Goal: Information Seeking & Learning: Check status

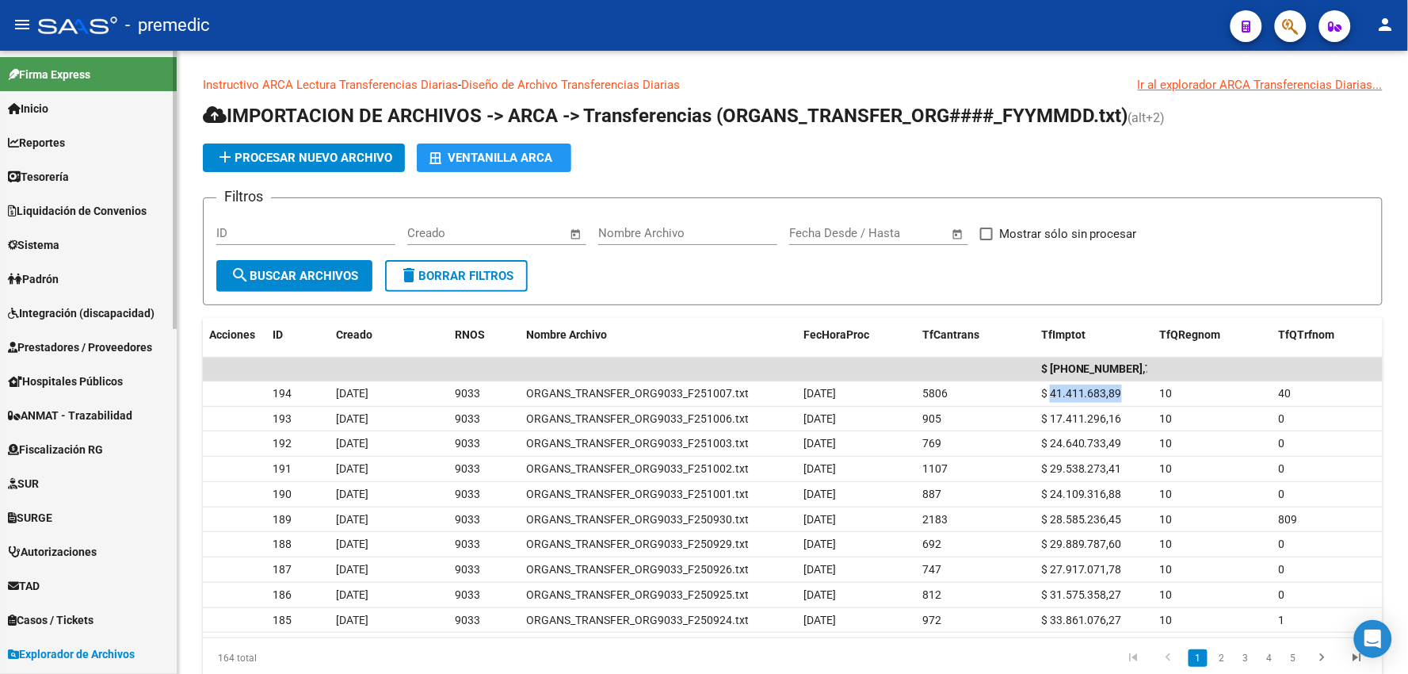
click at [52, 135] on span "Reportes" at bounding box center [36, 142] width 57 height 17
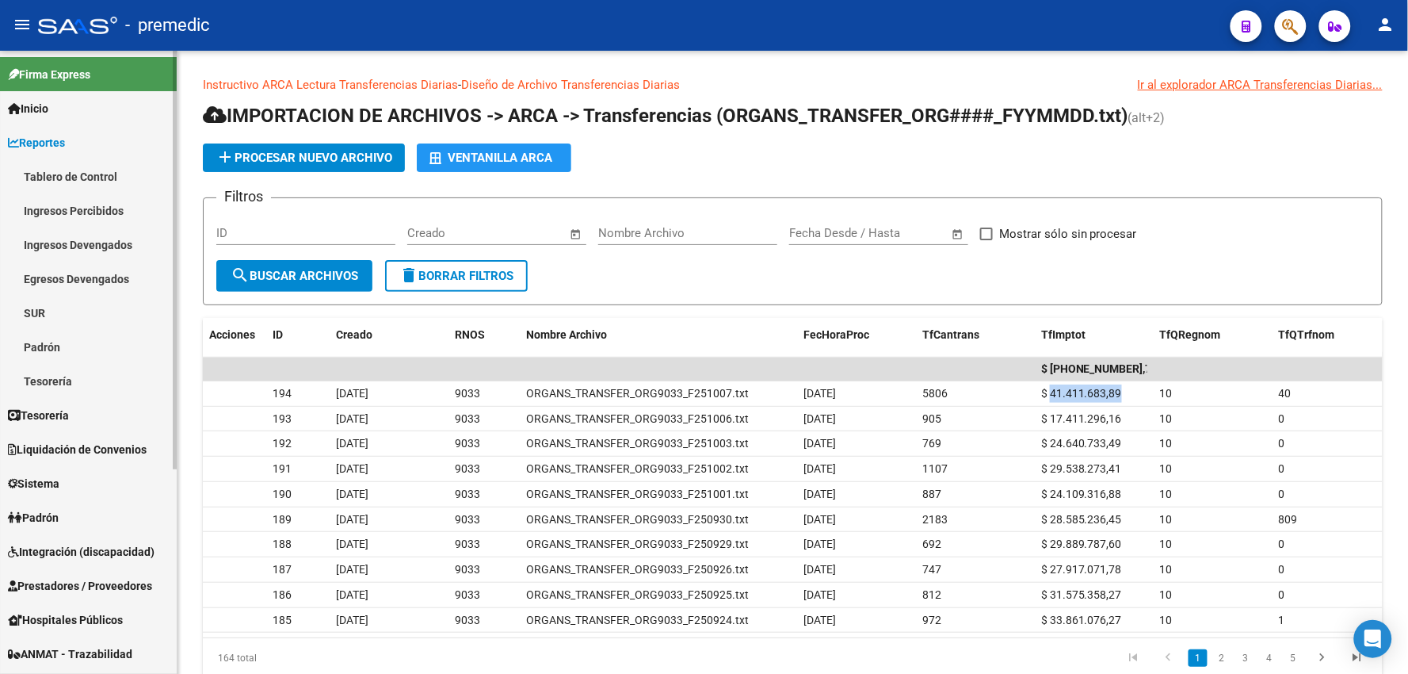
click at [61, 178] on link "Tablero de Control" at bounding box center [88, 176] width 177 height 34
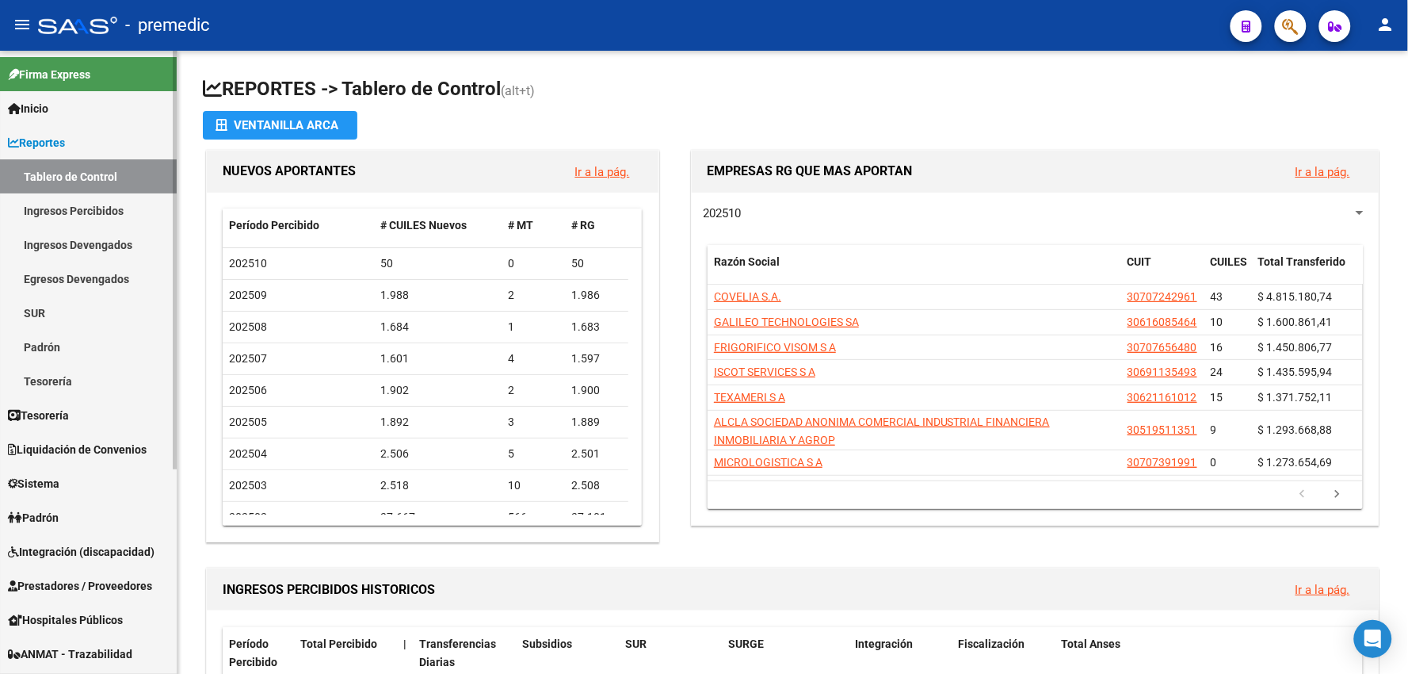
click at [44, 337] on link "Padrón" at bounding box center [88, 347] width 177 height 34
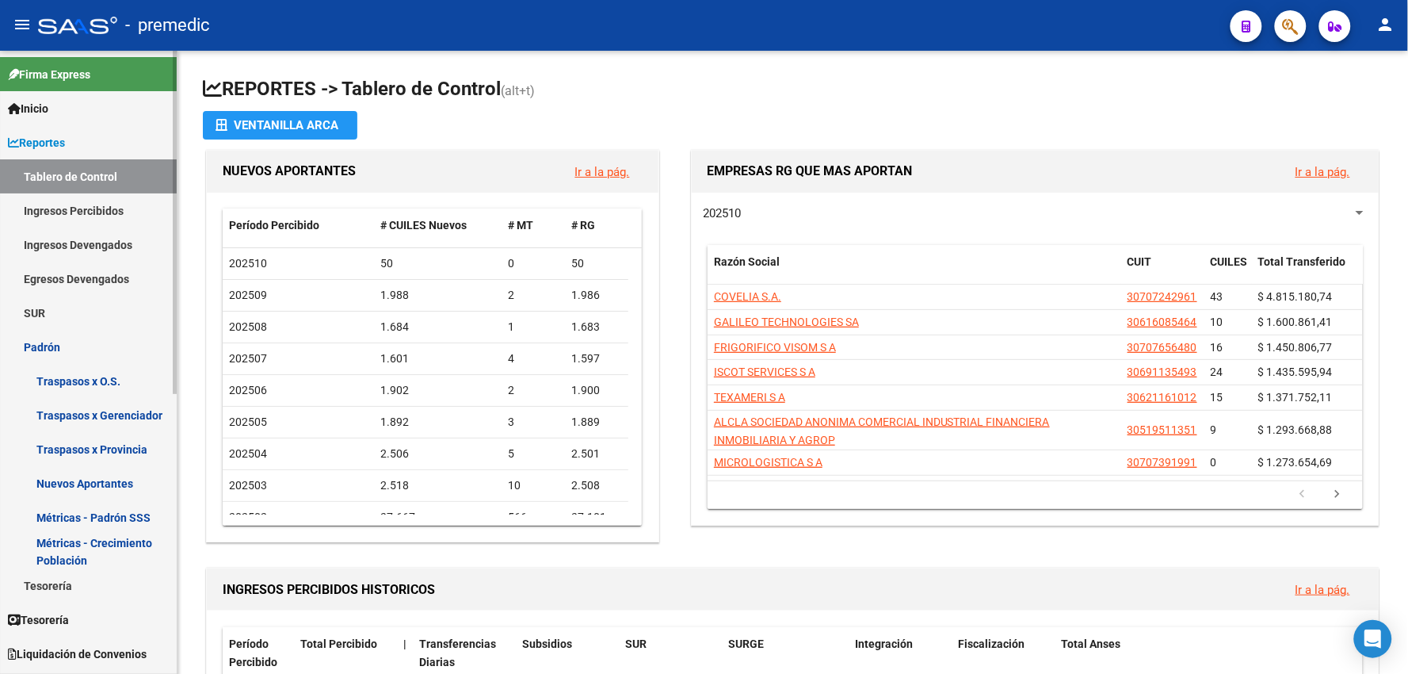
click at [139, 517] on link "Métricas - Padrón SSS" at bounding box center [88, 517] width 177 height 34
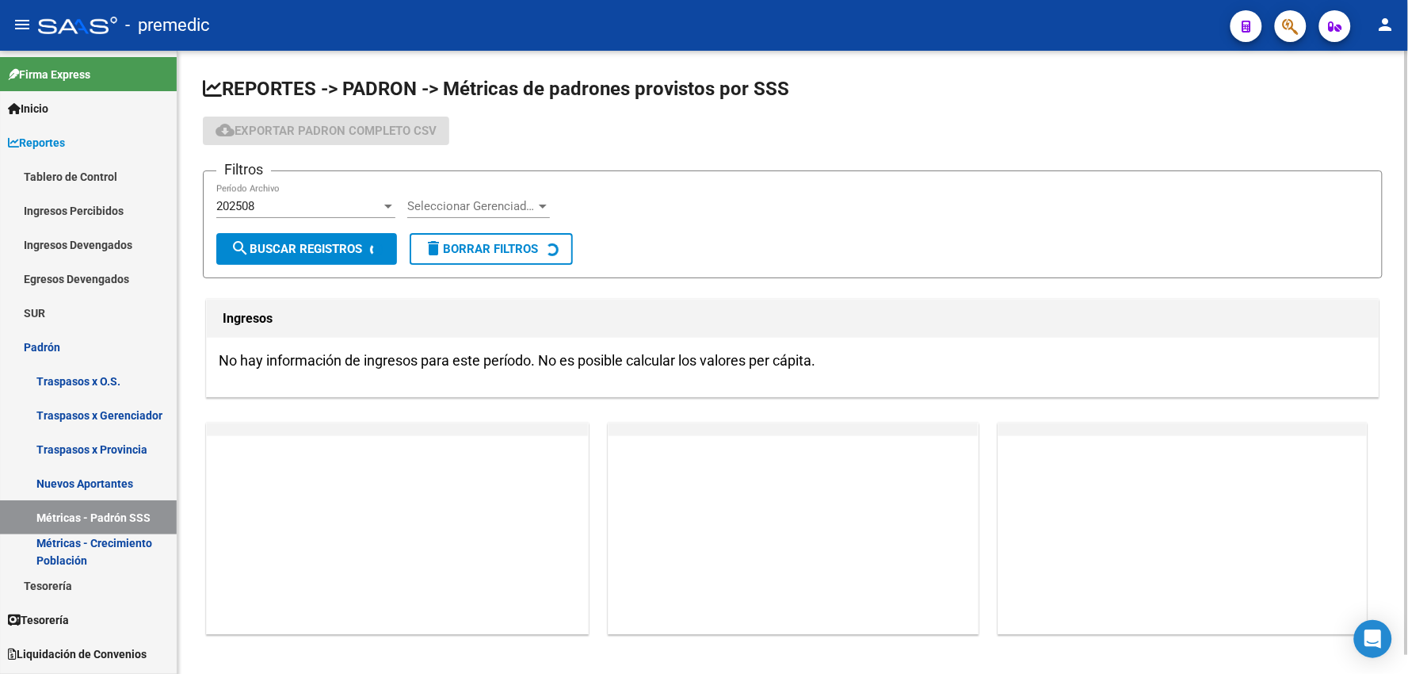
click at [396, 207] on div "Filtros 202508 Período Archivo Seleccionar Gerenciador Seleccionar Gerenciador" at bounding box center [792, 208] width 1153 height 49
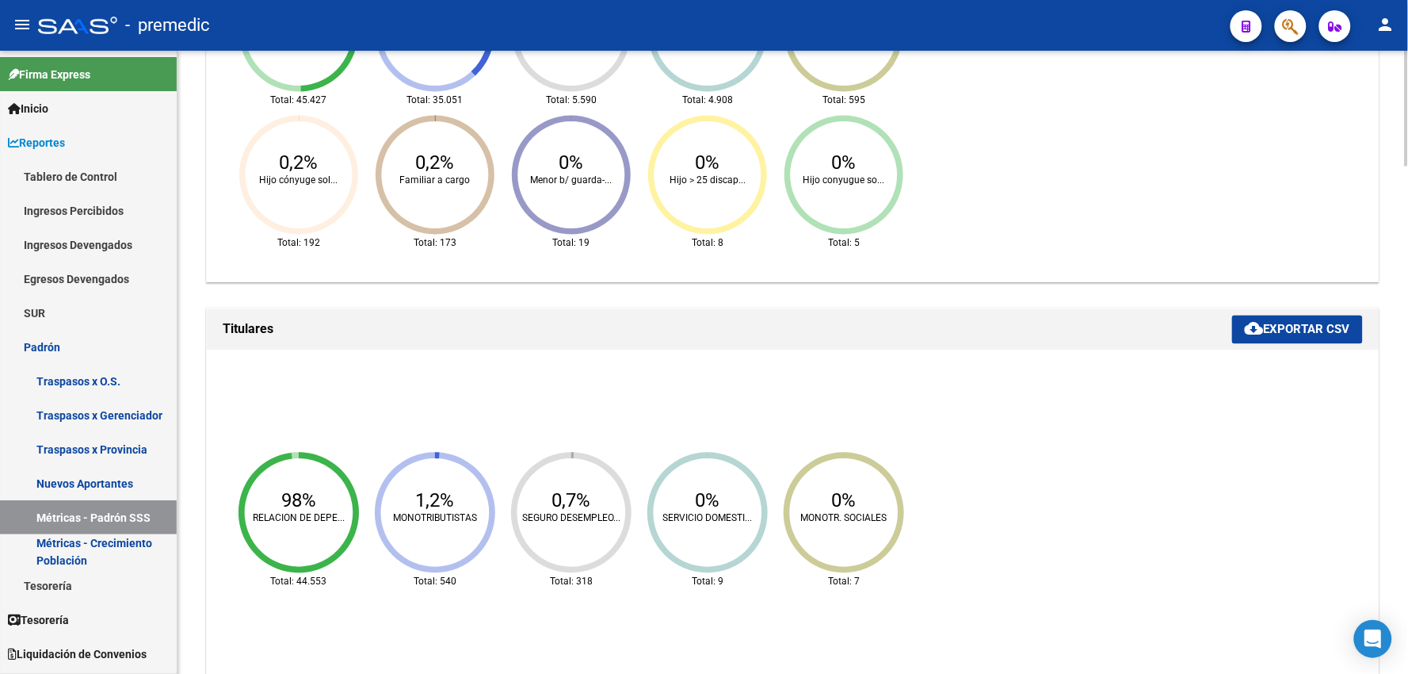
scroll to position [625, 0]
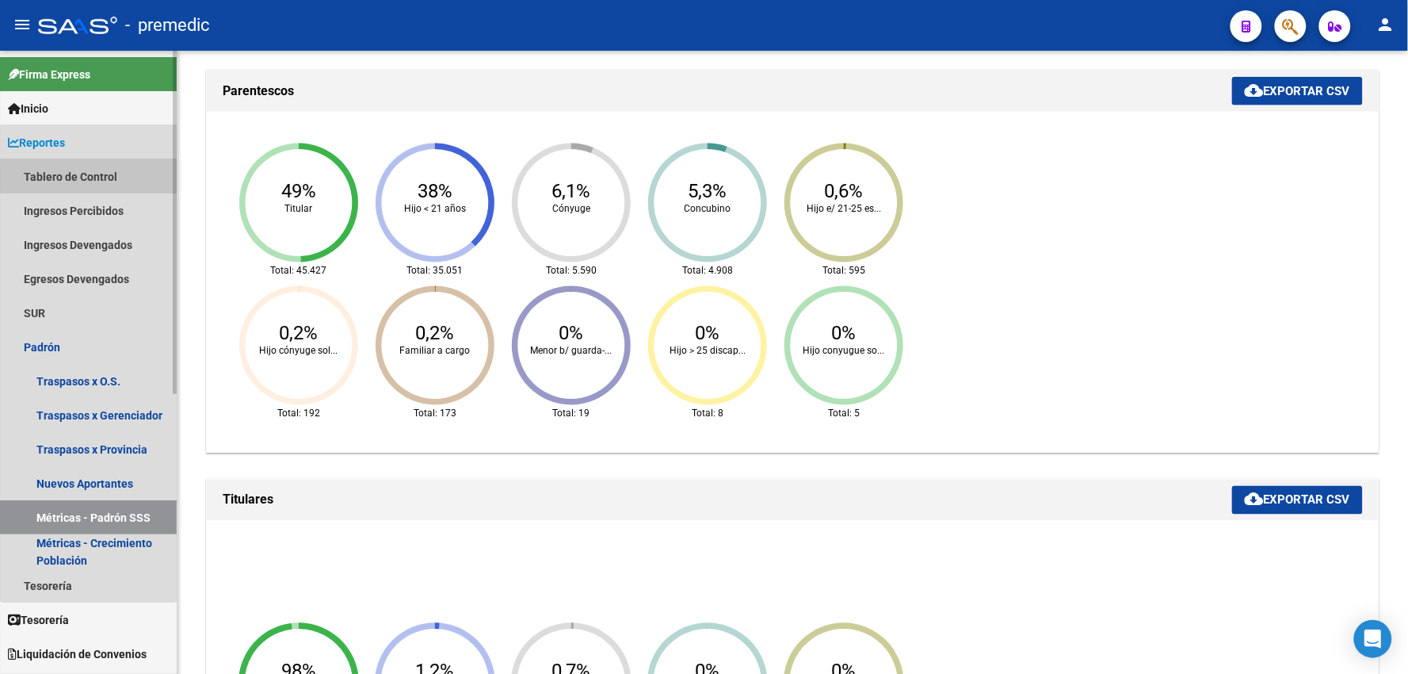
click at [89, 177] on link "Tablero de Control" at bounding box center [88, 176] width 177 height 34
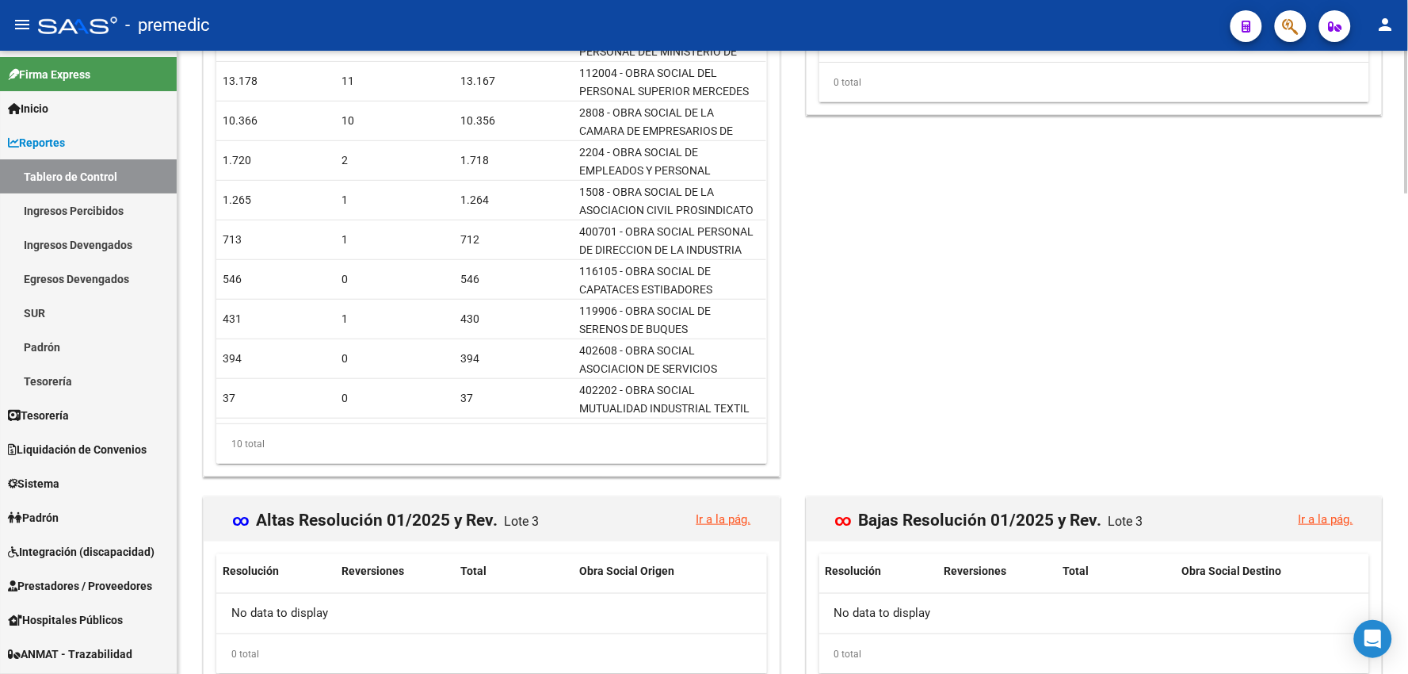
scroll to position [2098, 0]
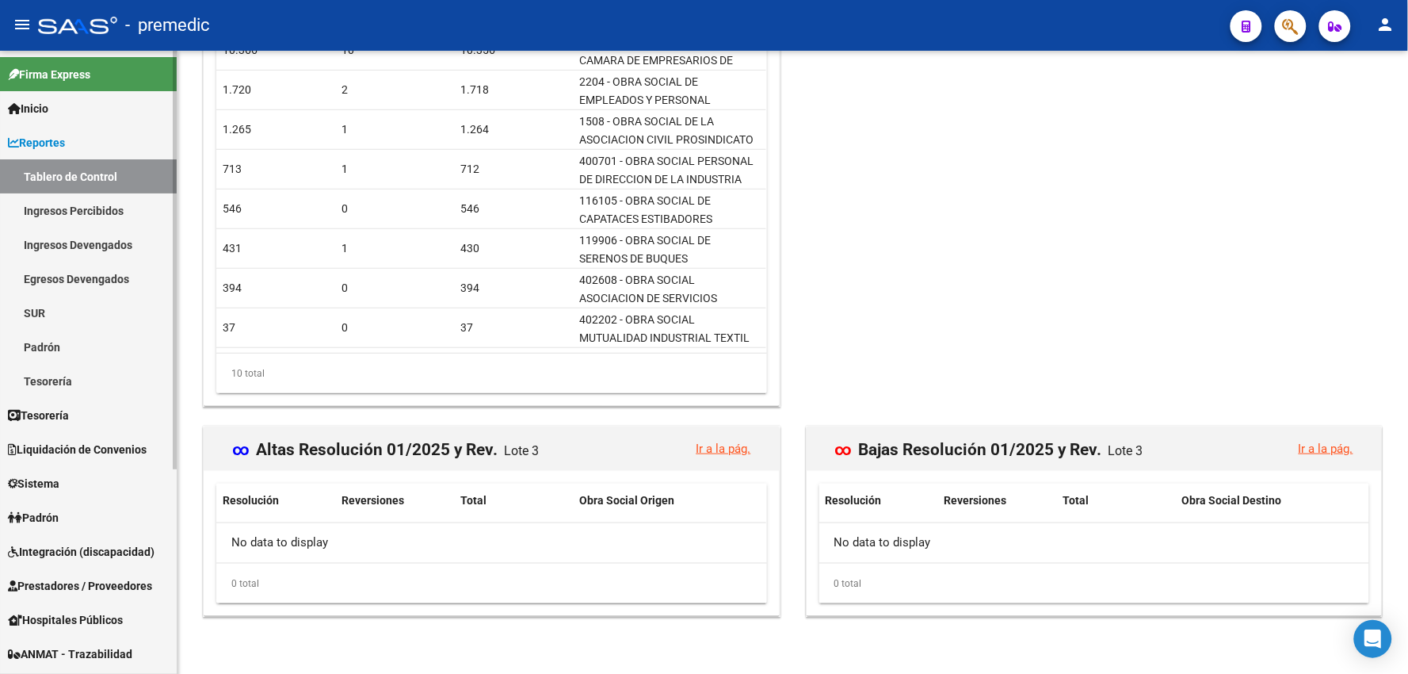
click at [45, 343] on link "Padrón" at bounding box center [88, 347] width 177 height 34
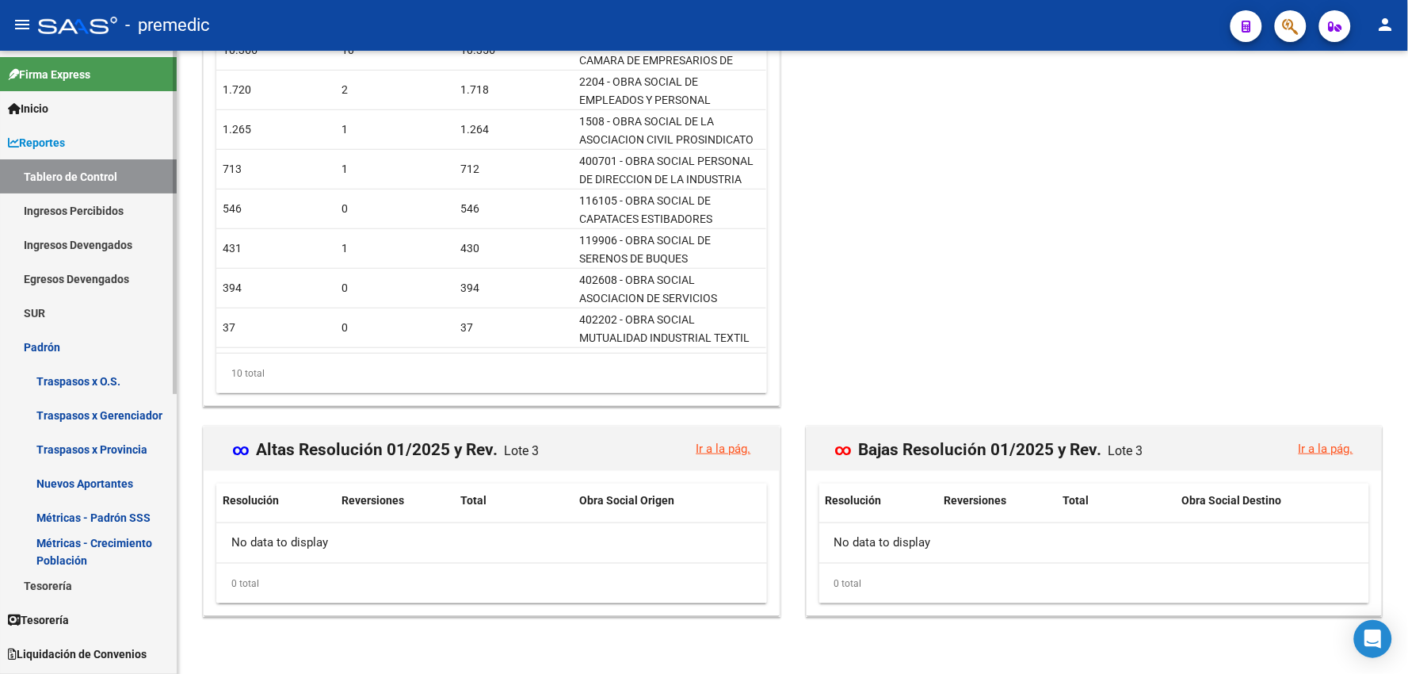
click at [104, 541] on link "Métricas - Crecimiento Población" at bounding box center [88, 551] width 177 height 34
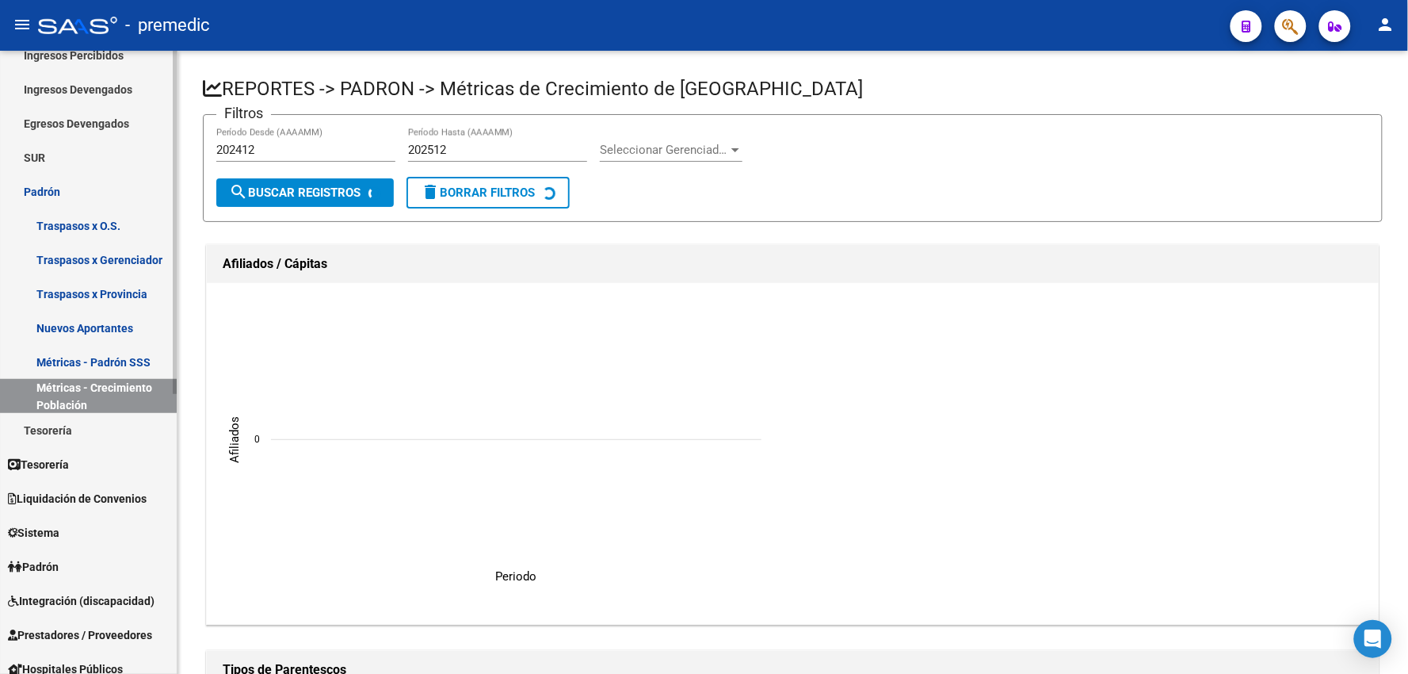
scroll to position [243, 0]
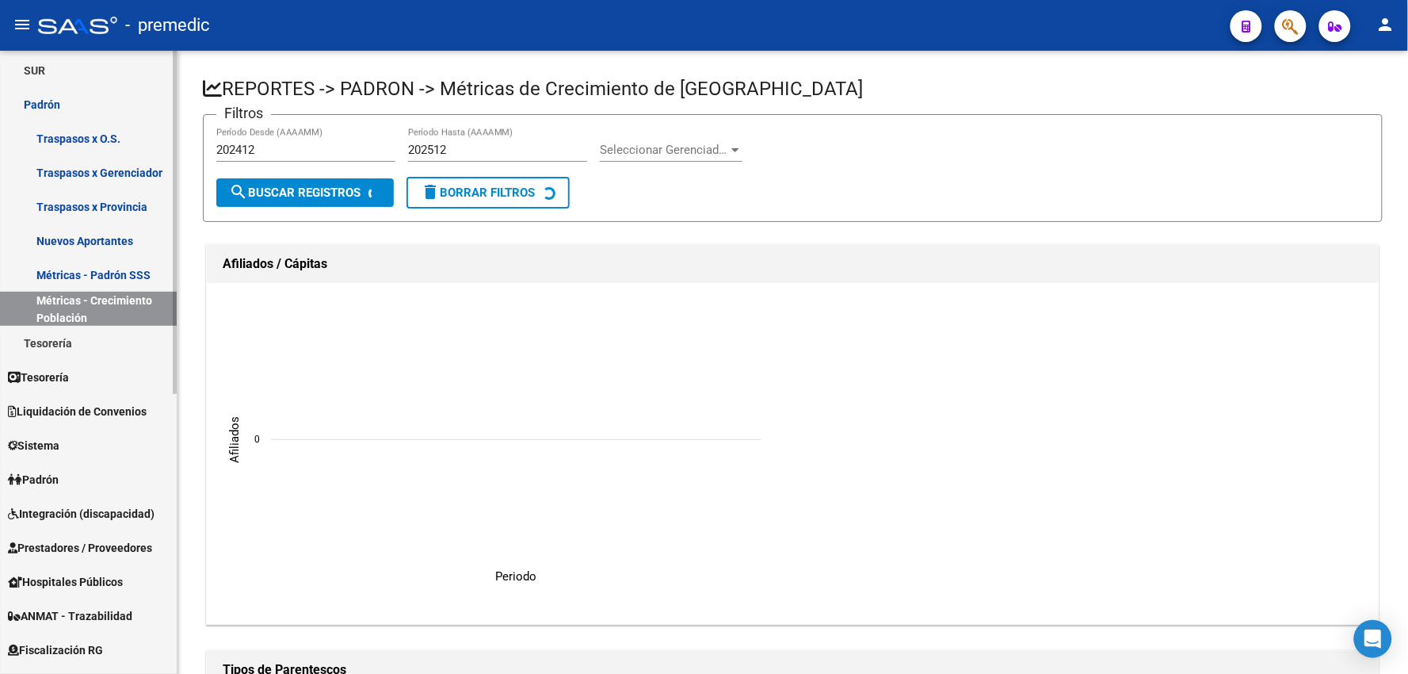
click at [66, 477] on link "Padrón" at bounding box center [88, 479] width 177 height 34
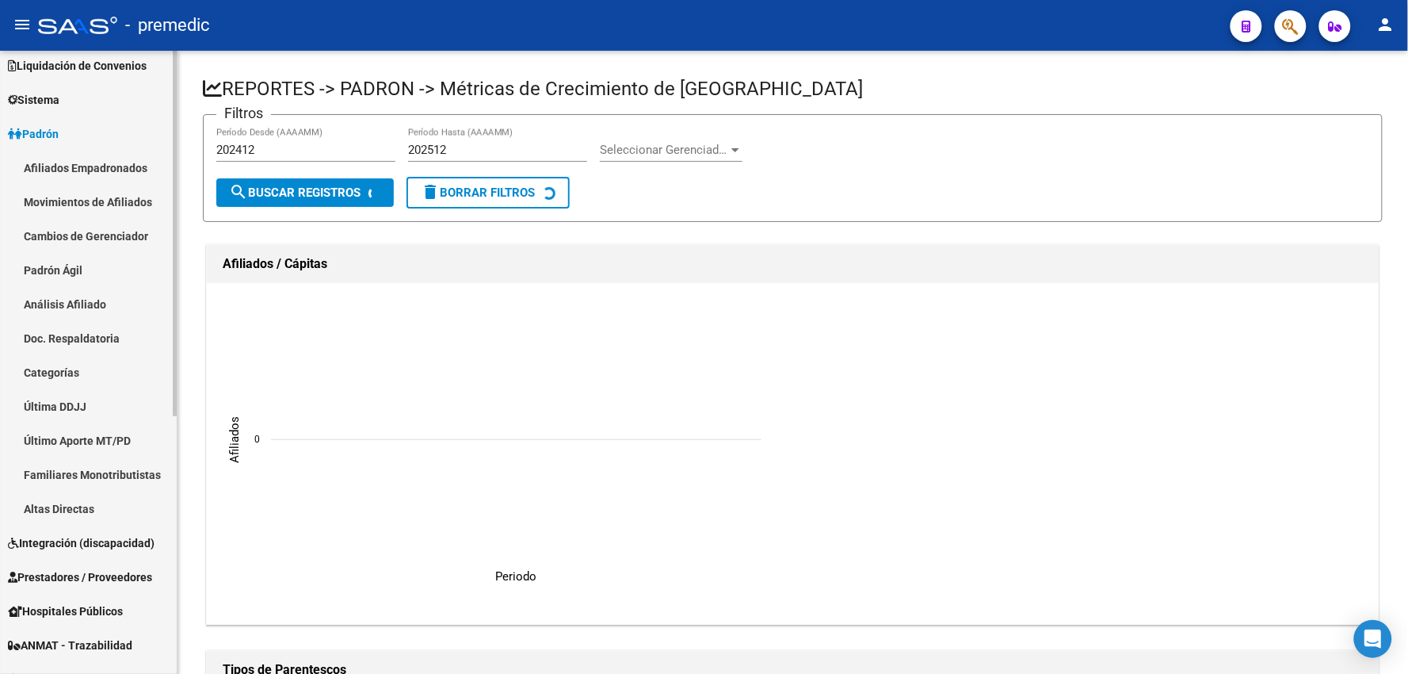
scroll to position [0, 0]
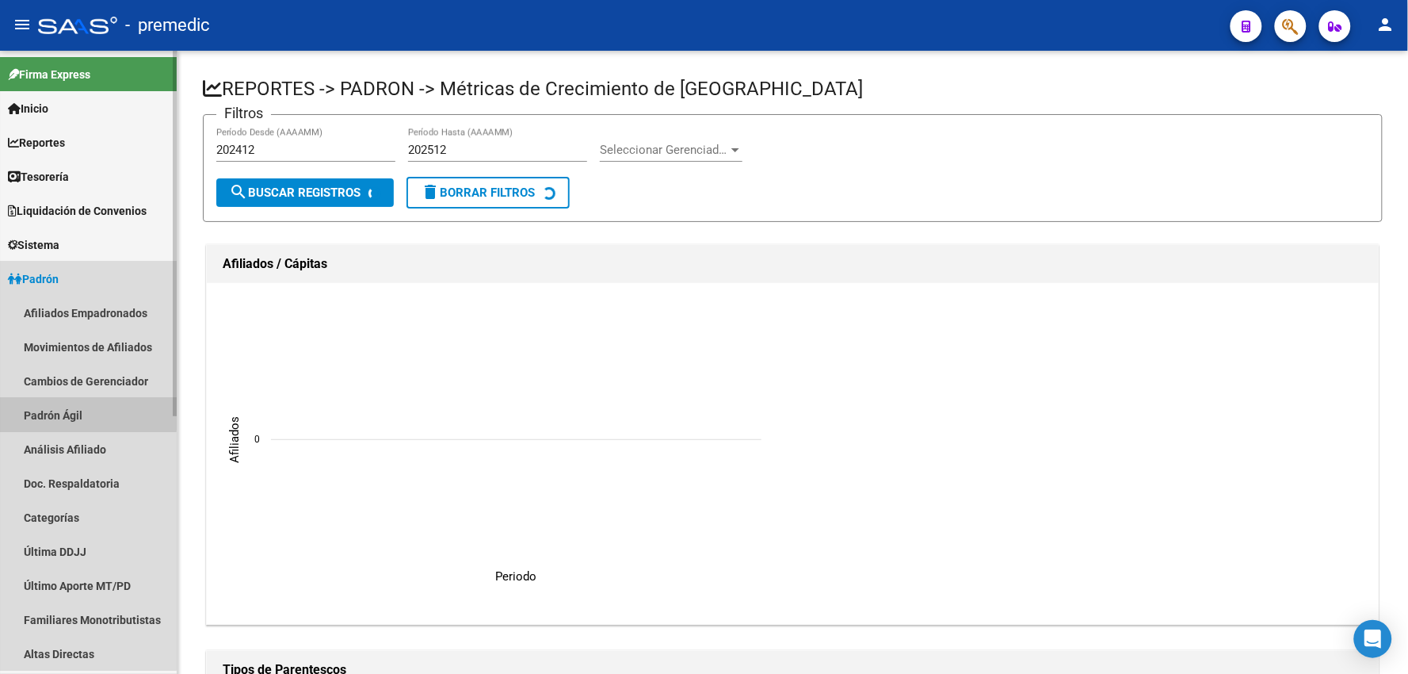
click at [80, 412] on link "Padrón Ágil" at bounding box center [88, 415] width 177 height 34
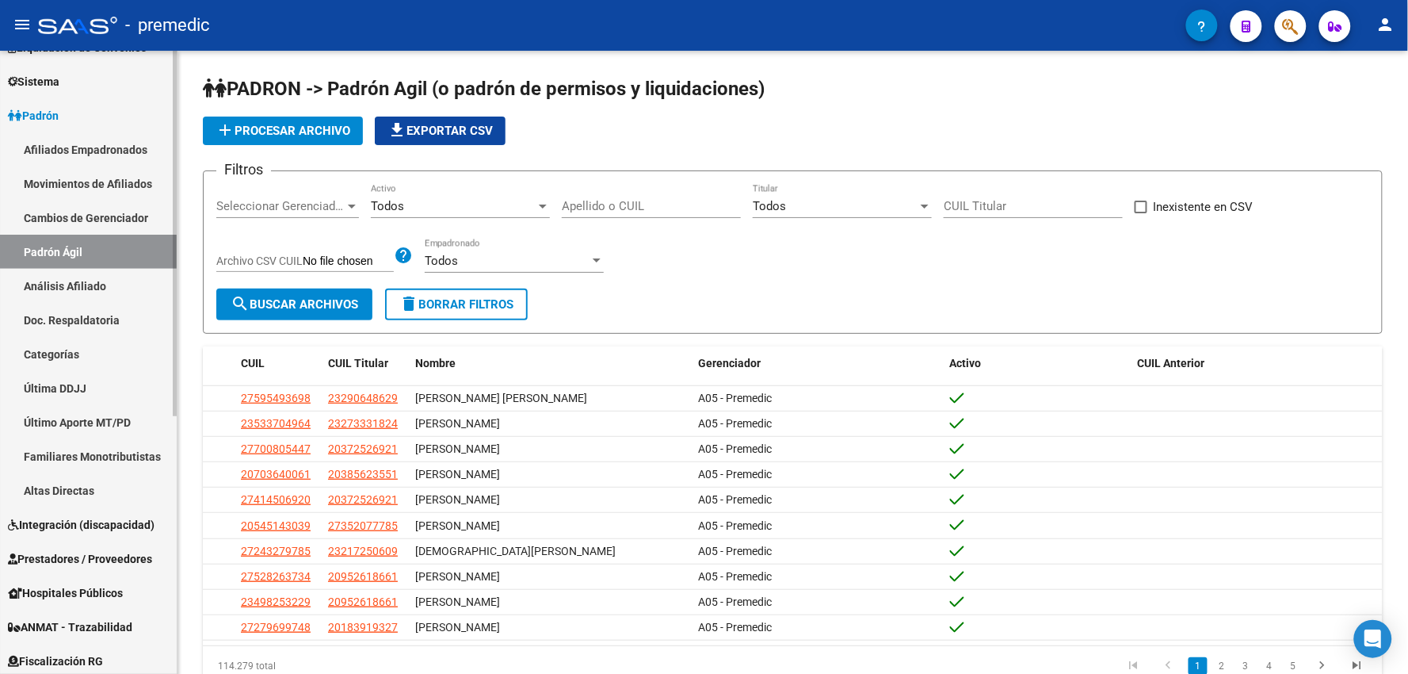
scroll to position [176, 0]
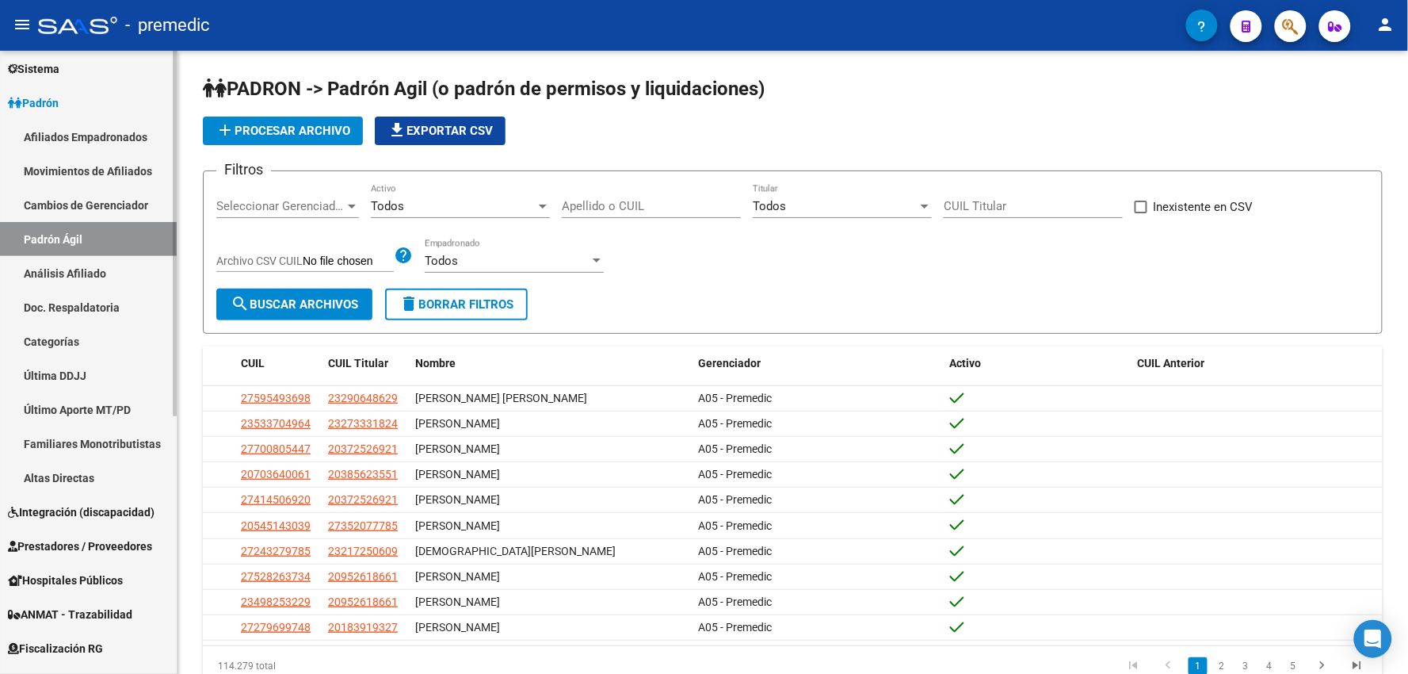
click at [90, 123] on link "Afiliados Empadronados" at bounding box center [88, 137] width 177 height 34
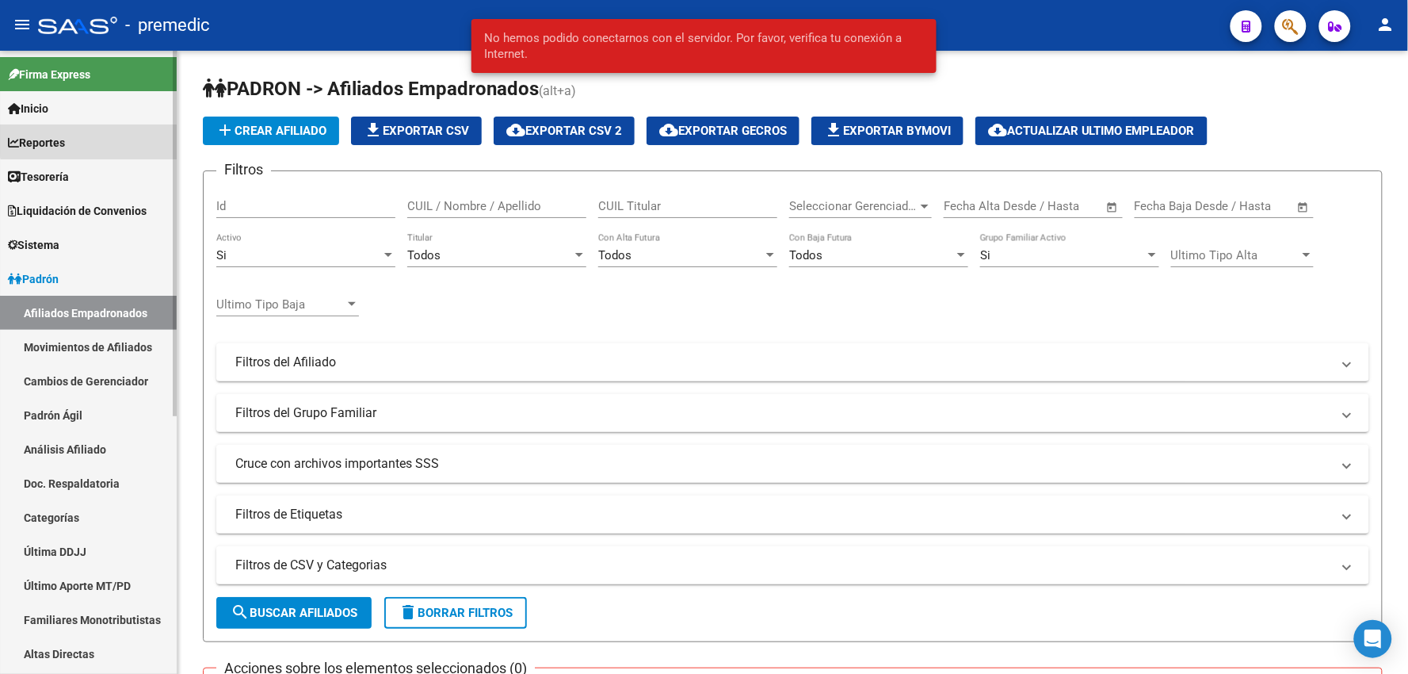
click at [109, 132] on link "Reportes" at bounding box center [88, 142] width 177 height 34
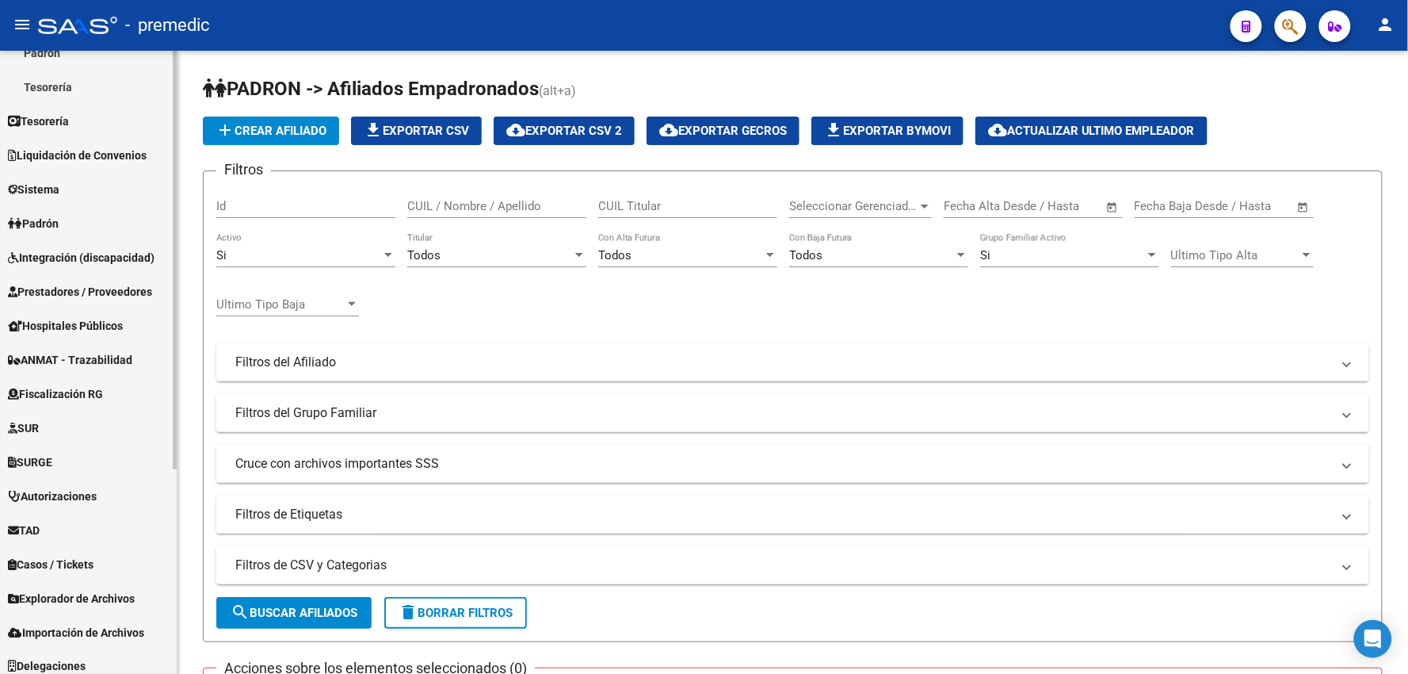
scroll to position [303, 0]
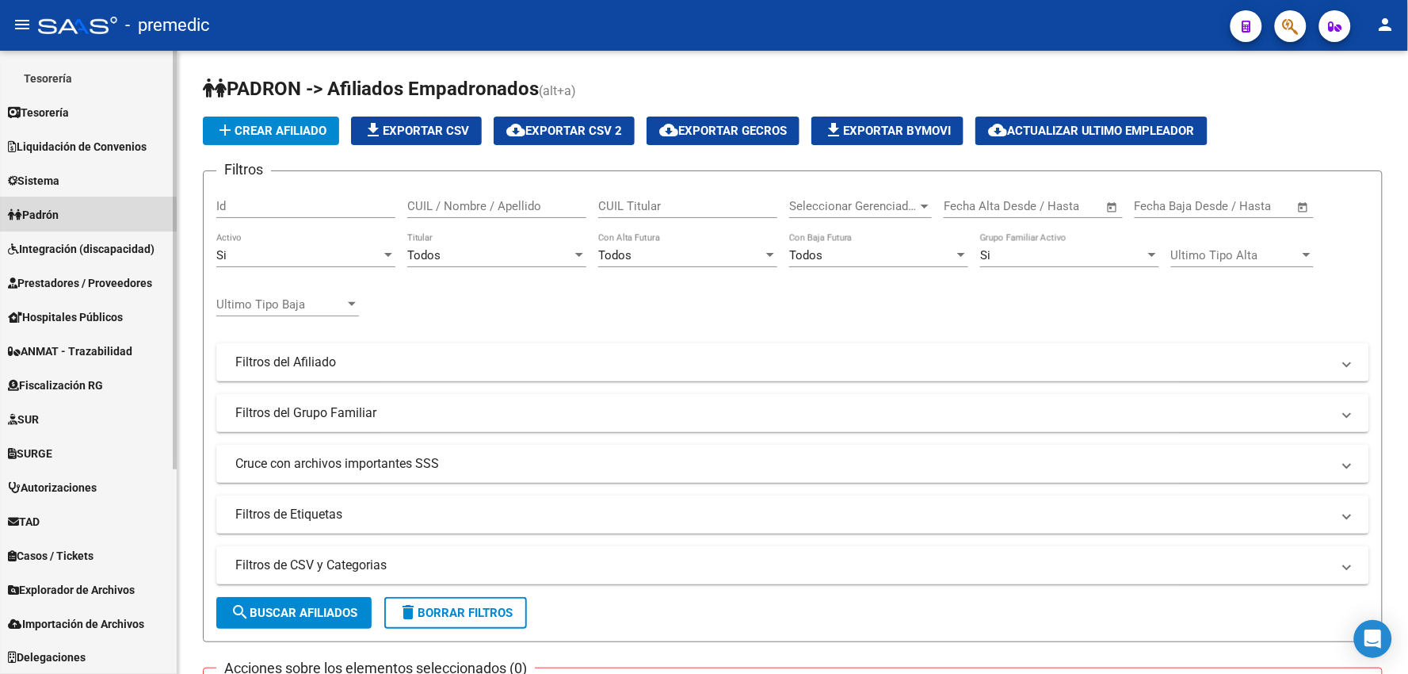
click at [59, 220] on span "Padrón" at bounding box center [33, 214] width 51 height 17
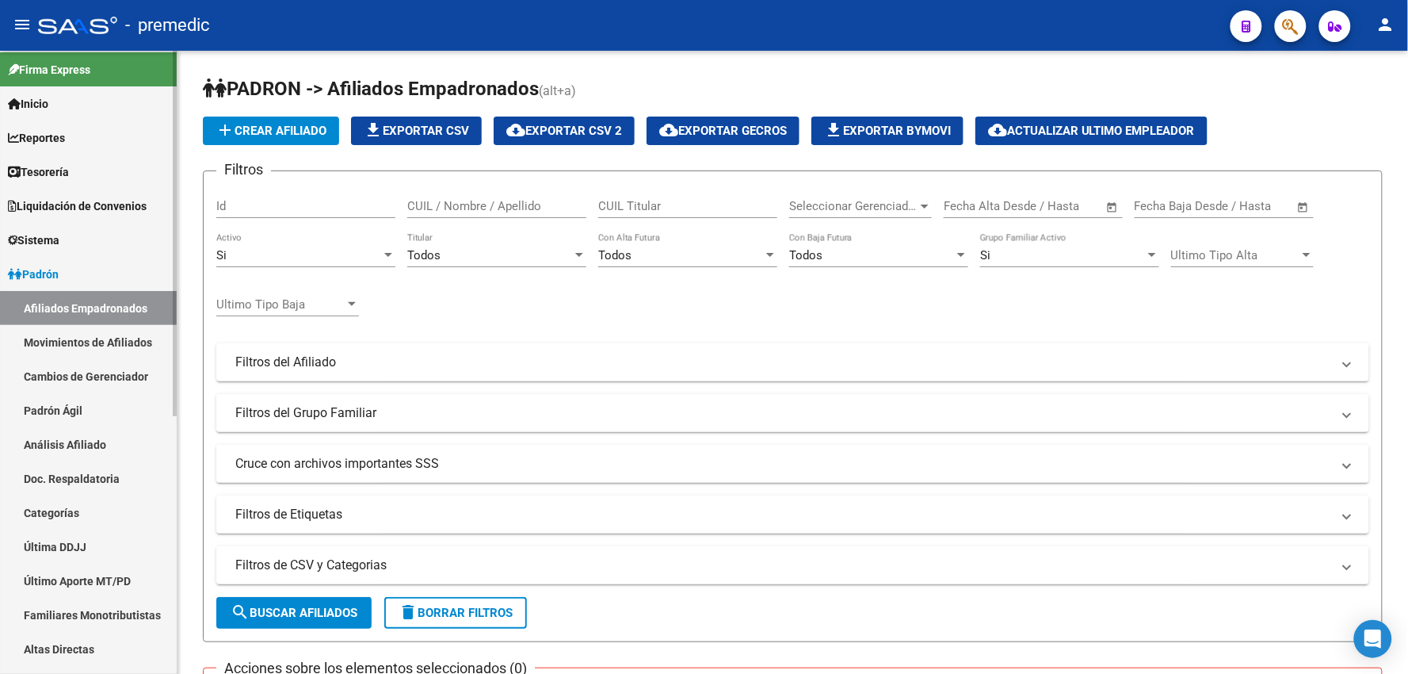
scroll to position [0, 0]
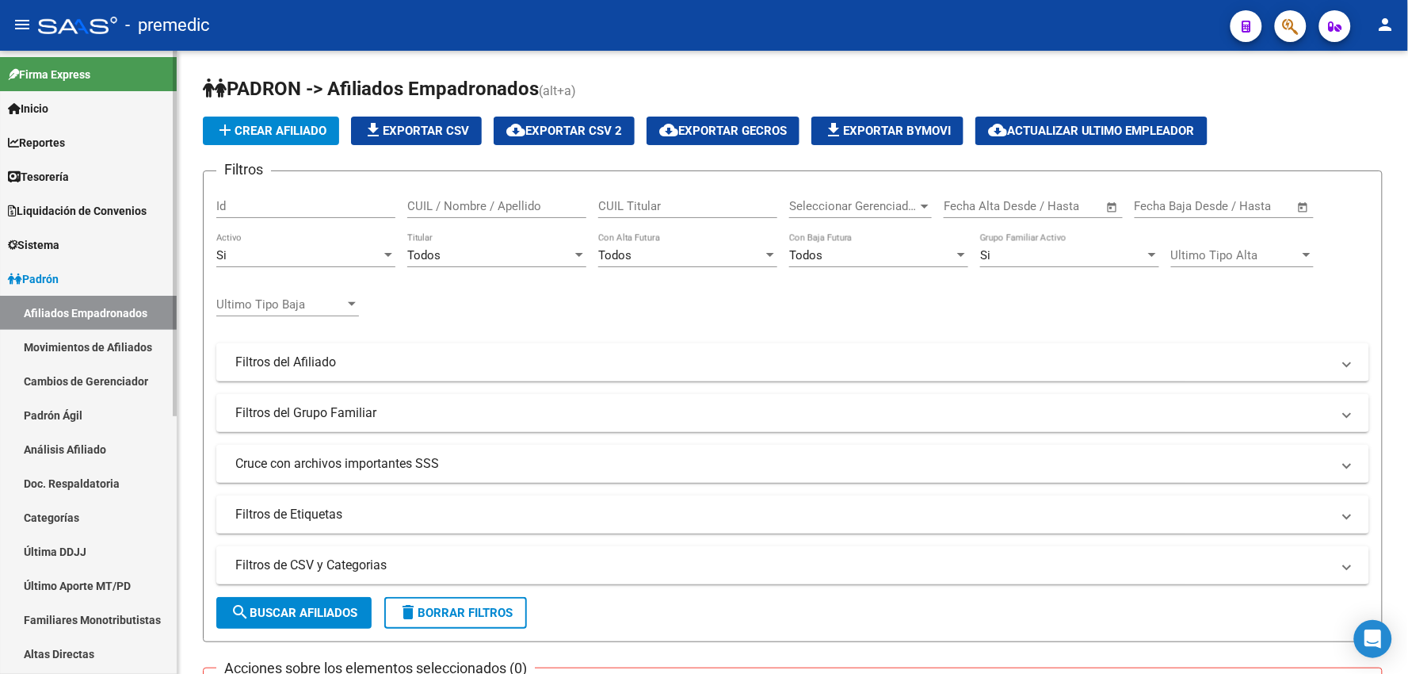
click at [52, 145] on span "Reportes" at bounding box center [36, 142] width 57 height 17
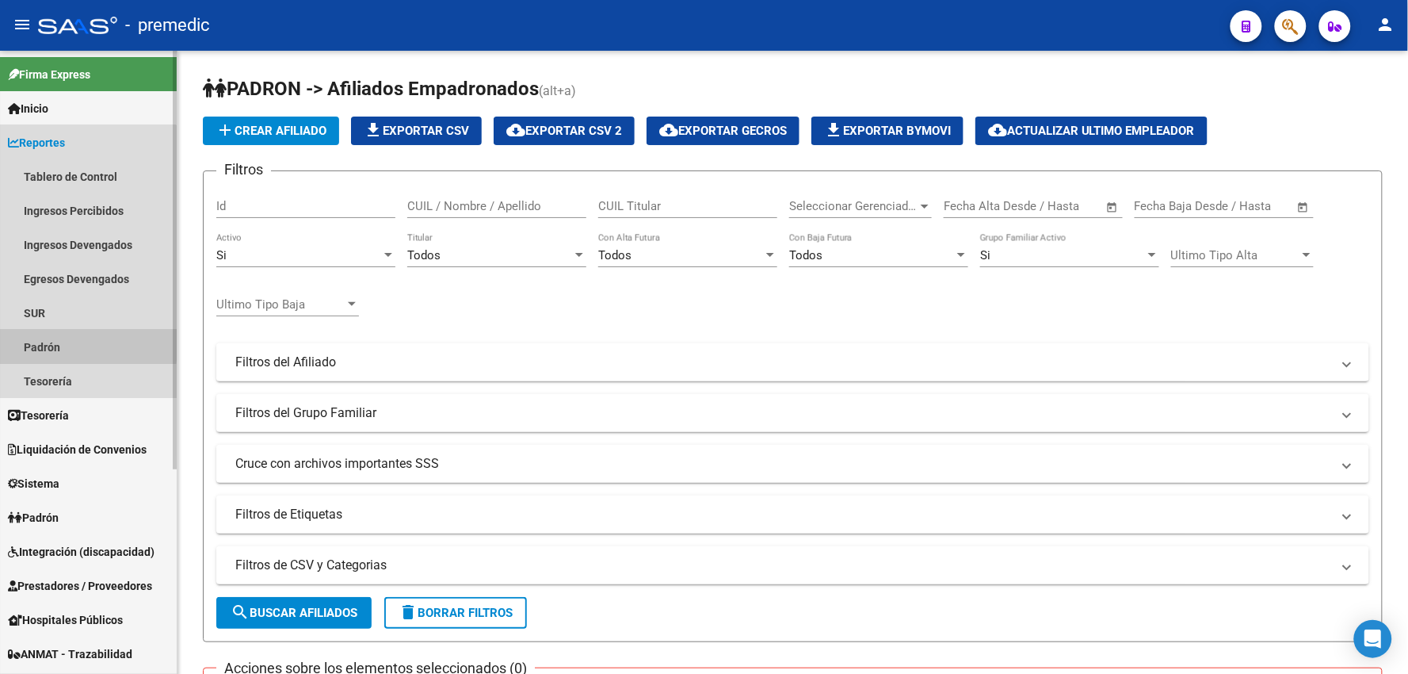
click at [51, 342] on link "Padrón" at bounding box center [88, 347] width 177 height 34
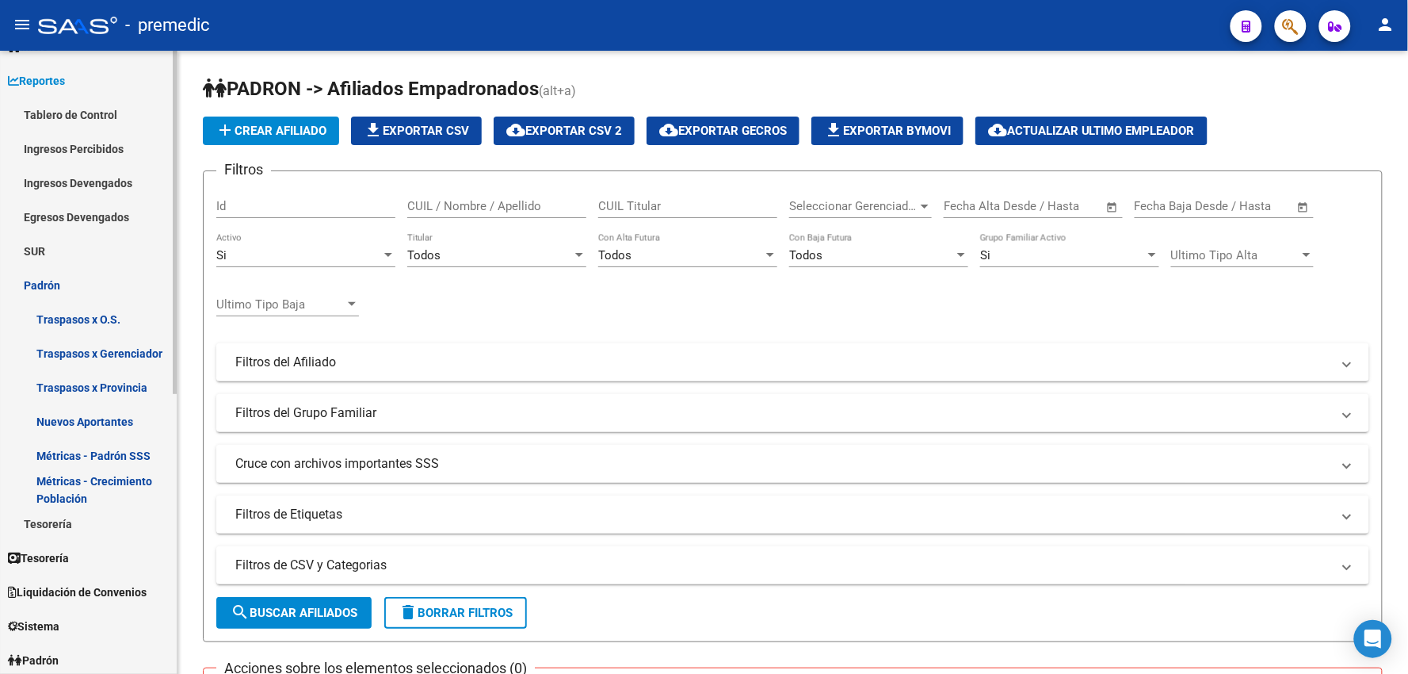
scroll to position [88, 0]
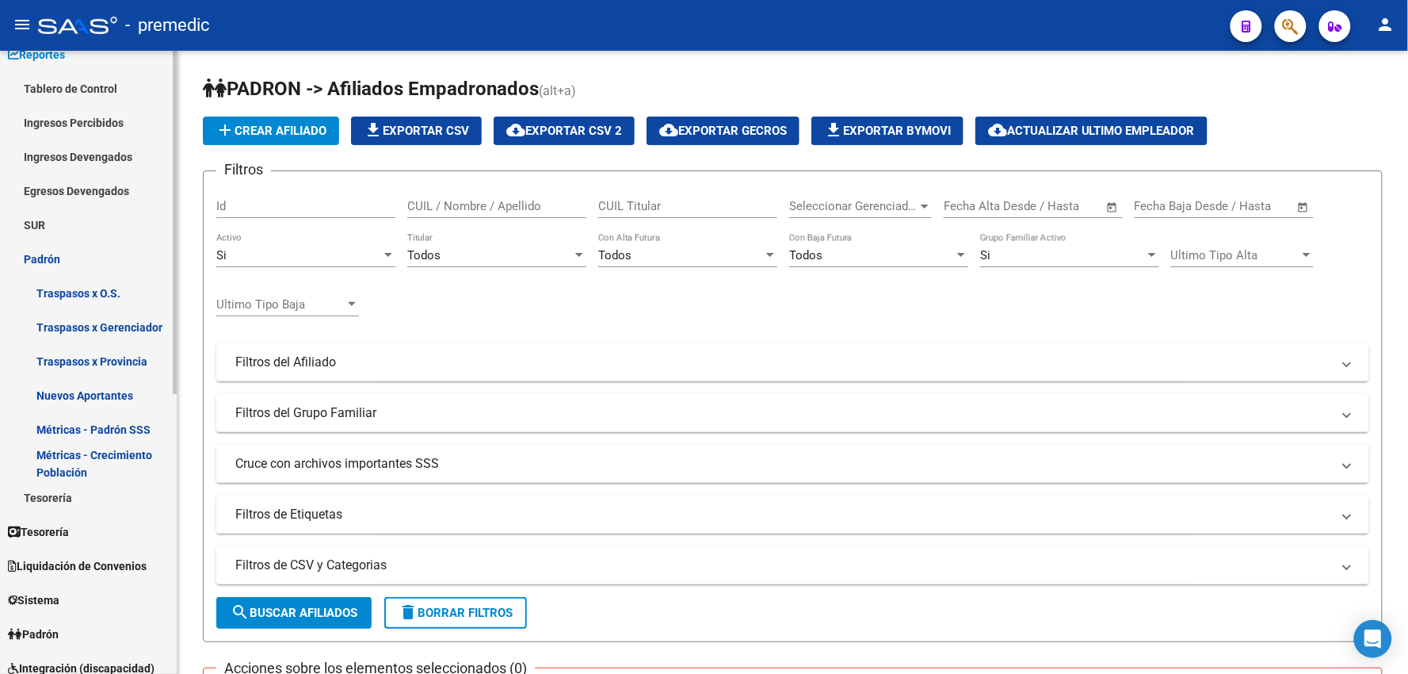
click at [78, 462] on link "Métricas - Crecimiento Población" at bounding box center [88, 463] width 177 height 34
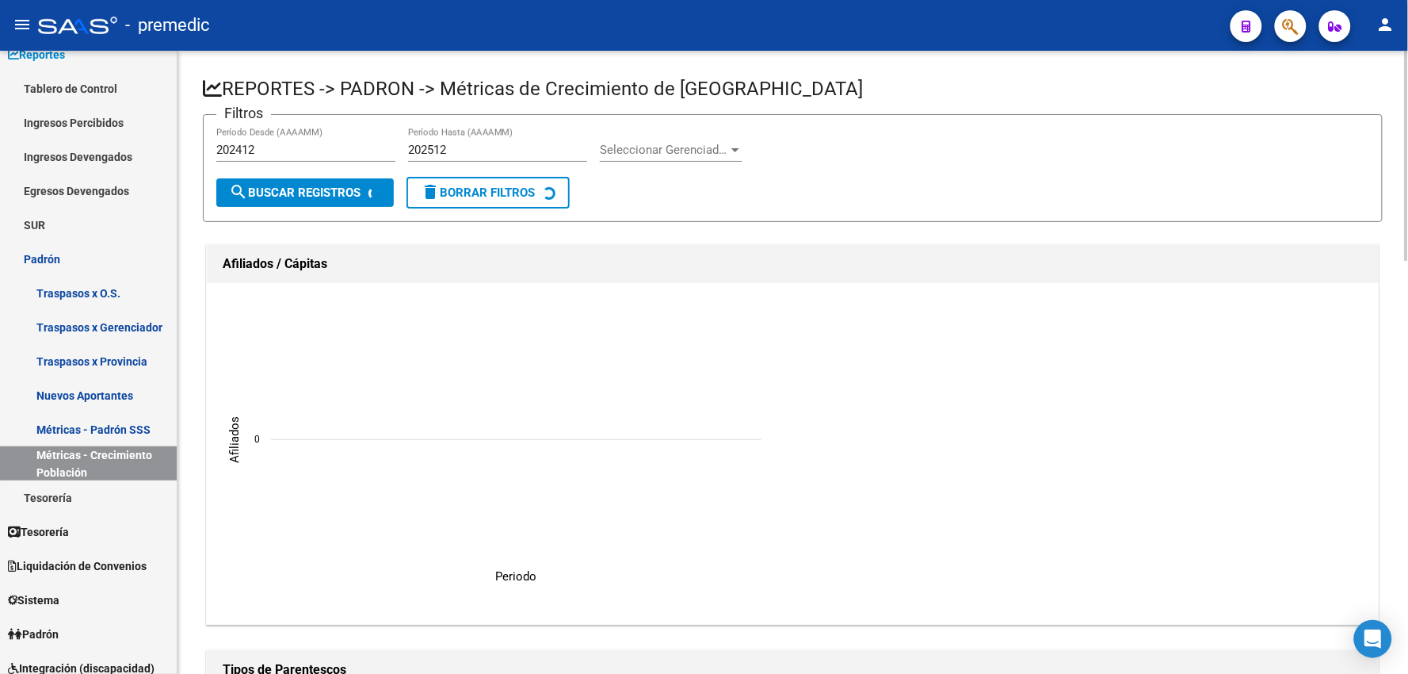
click at [731, 140] on div "Seleccionar Gerenciador Seleccionar Gerenciador" at bounding box center [671, 145] width 143 height 34
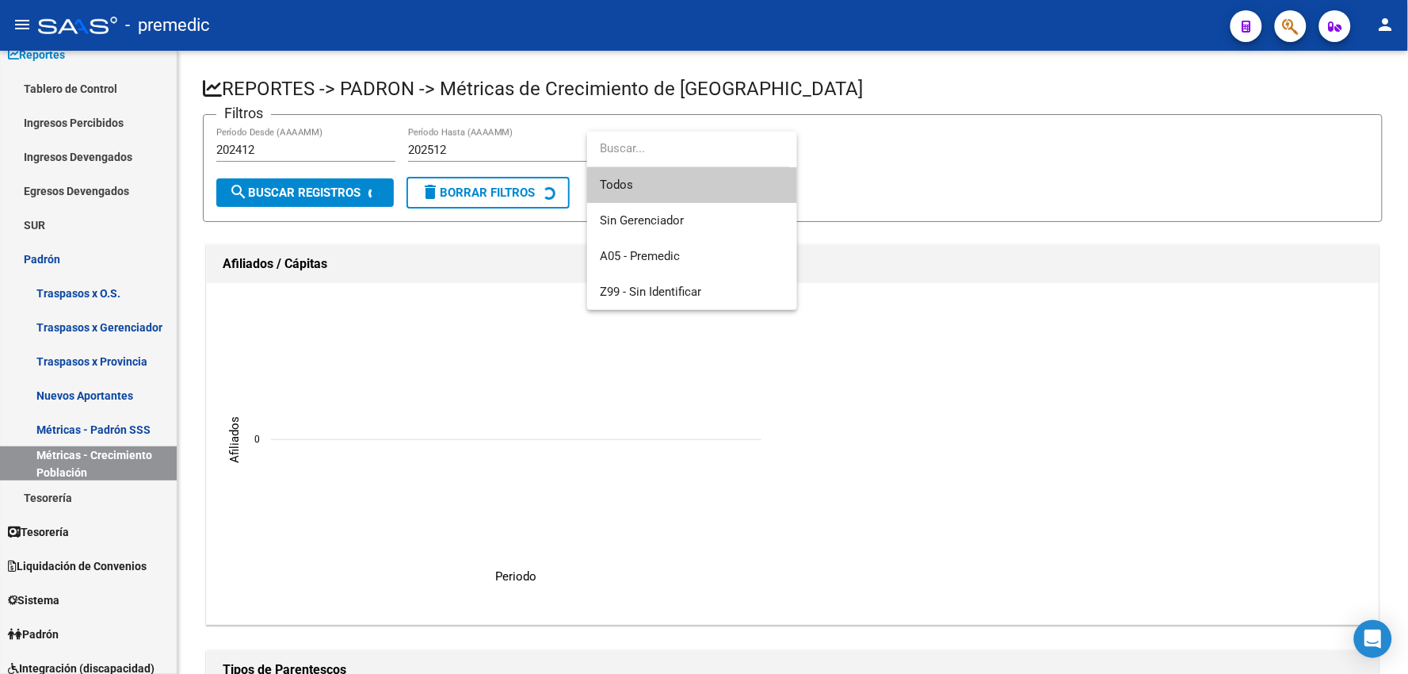
click at [927, 136] on div at bounding box center [704, 337] width 1408 height 674
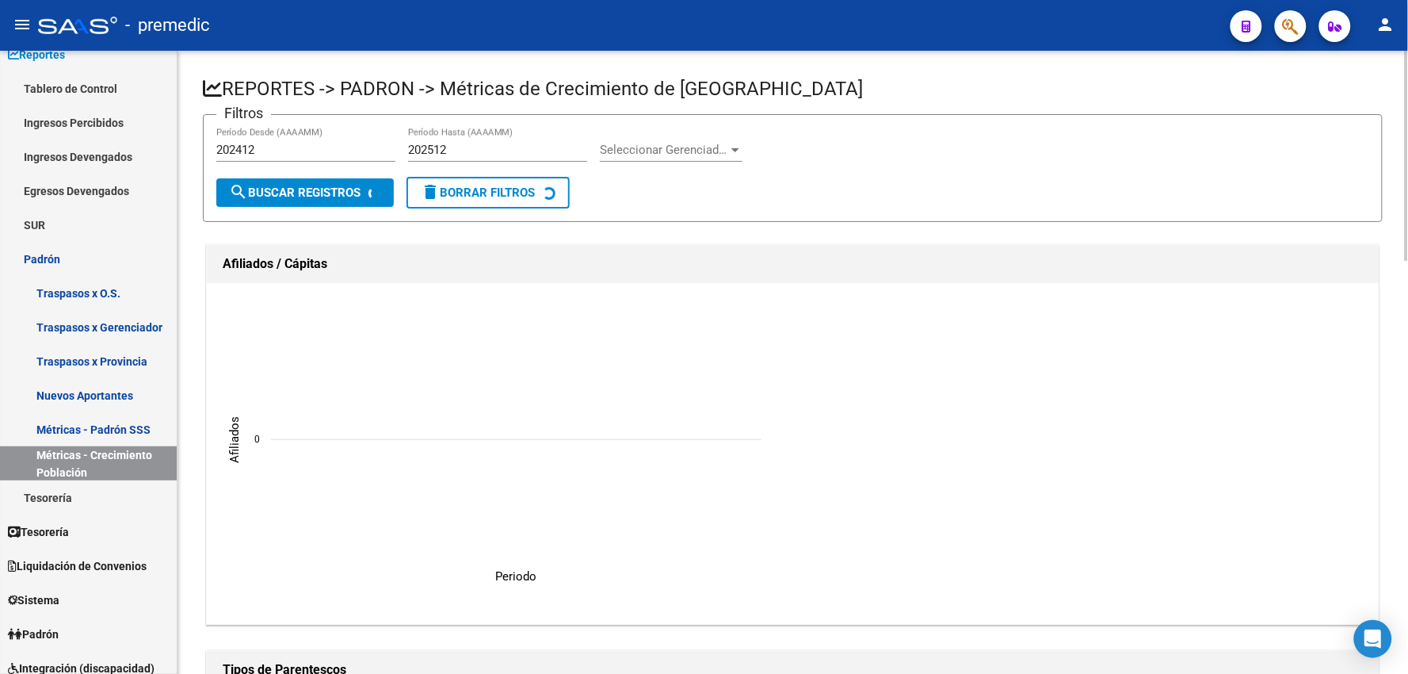
click at [295, 151] on input "202412" at bounding box center [305, 150] width 179 height 14
click at [488, 149] on input "202512" at bounding box center [497, 150] width 179 height 14
drag, startPoint x: 479, startPoint y: 149, endPoint x: 465, endPoint y: 151, distance: 14.5
click at [465, 151] on input "202512" at bounding box center [497, 150] width 179 height 14
click at [313, 196] on span "search Buscar Registros" at bounding box center [295, 192] width 132 height 14
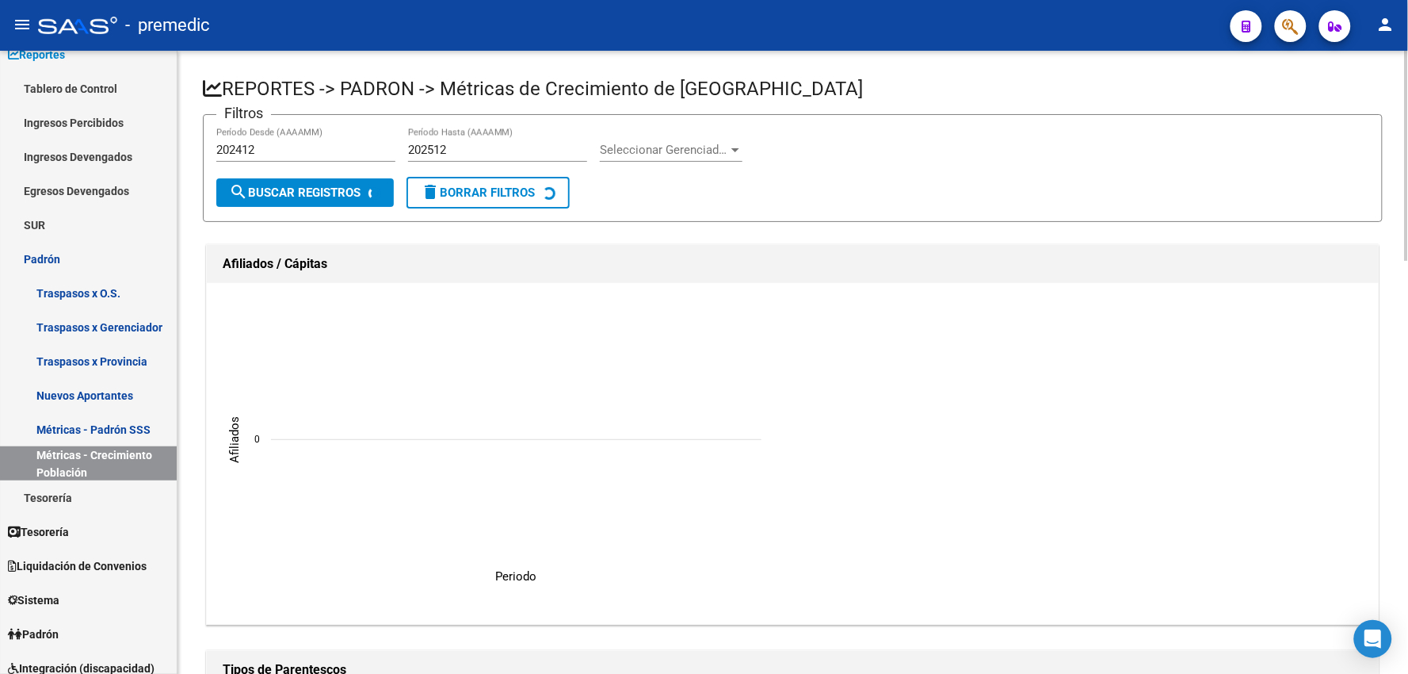
click at [280, 159] on div "202412 Período Desde (AAAAMM)" at bounding box center [305, 145] width 179 height 34
drag, startPoint x: 254, startPoint y: 149, endPoint x: 167, endPoint y: 127, distance: 89.2
click at [167, 127] on mat-sidenav-container "Firma Express Inicio Calendario SSS Instructivos Contacto OS Reportes Tablero d…" at bounding box center [704, 362] width 1408 height 623
type input "202503"
drag, startPoint x: 446, startPoint y: 147, endPoint x: 407, endPoint y: 148, distance: 39.6
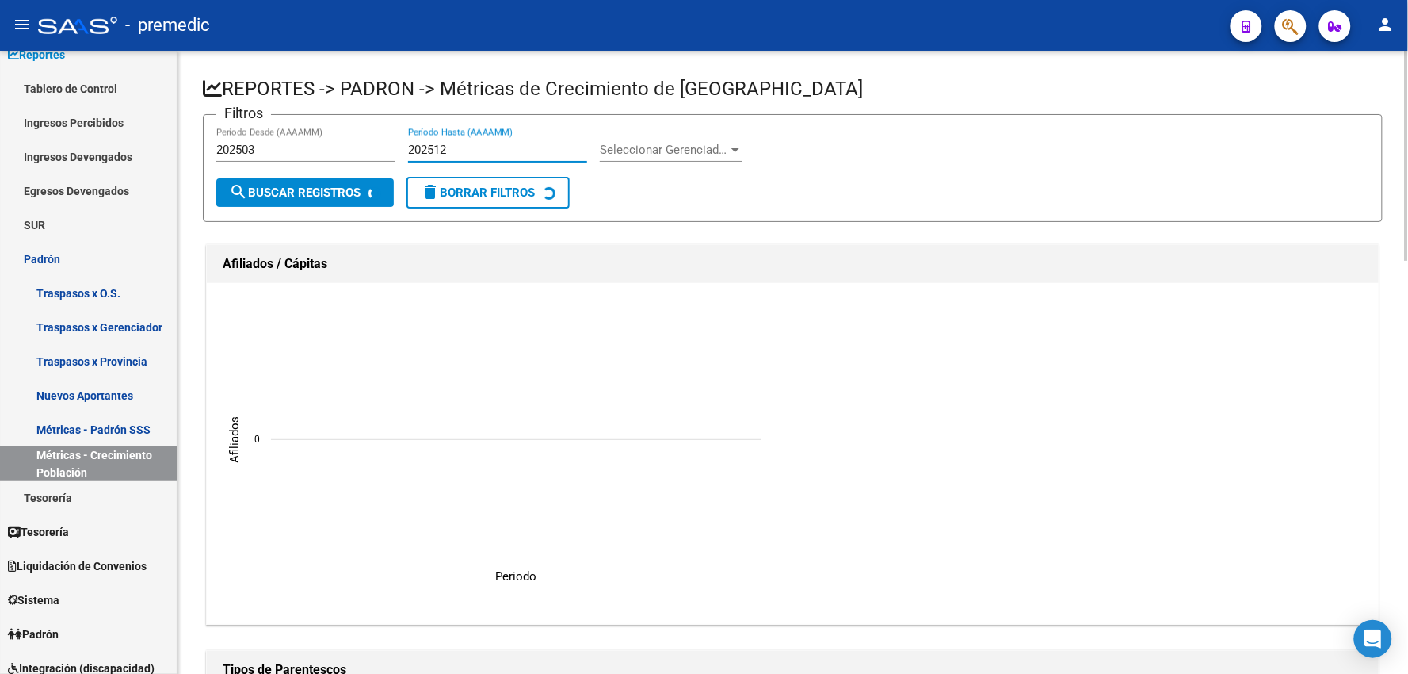
click at [407, 148] on div "Filtros 202503 Período Desde (AAAAMM) 202512 Período Hasta (AAAAMM) Seleccionar…" at bounding box center [792, 152] width 1153 height 49
type input "202512"
